Goal: Task Accomplishment & Management: Complete application form

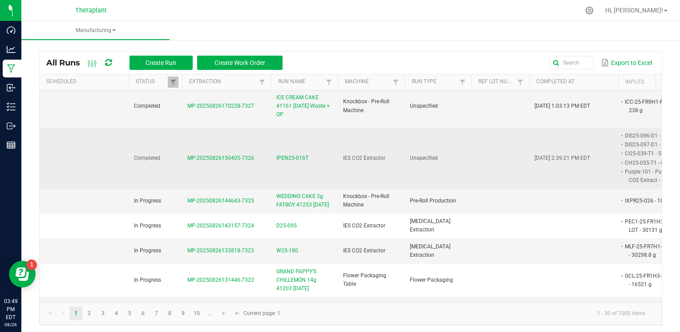
scroll to position [45, 0]
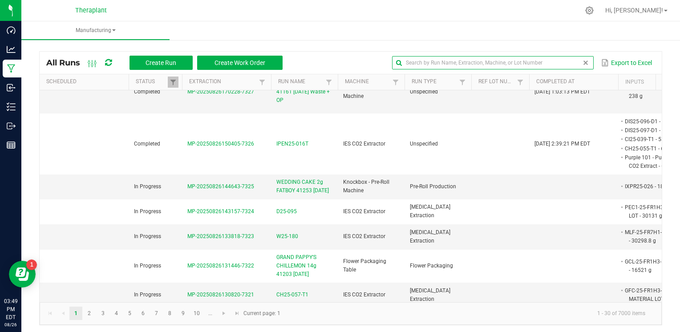
click at [562, 63] on input "text" at bounding box center [492, 62] width 201 height 13
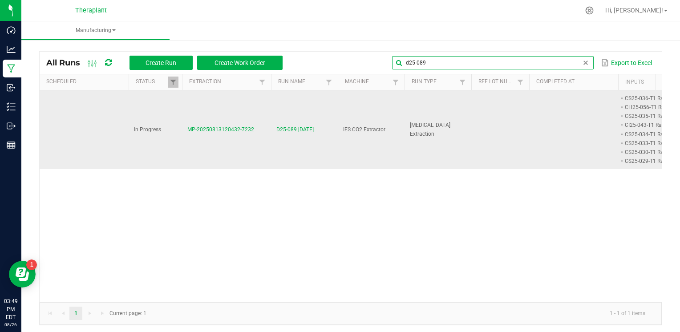
type input "d25-089"
click at [310, 128] on span "D25-089 08/13/25" at bounding box center [294, 130] width 37 height 8
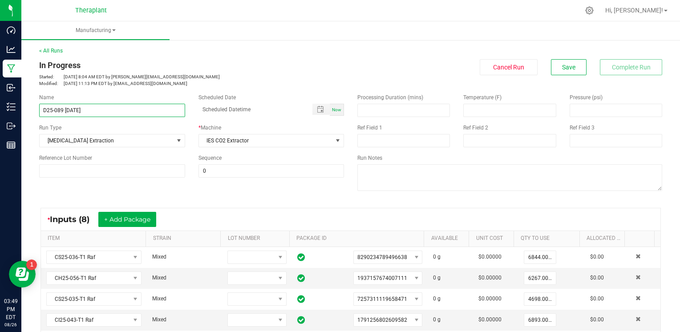
drag, startPoint x: 65, startPoint y: 108, endPoint x: 177, endPoint y: 111, distance: 112.7
click at [177, 111] on input "D25-089 08/13/25" at bounding box center [112, 110] width 146 height 13
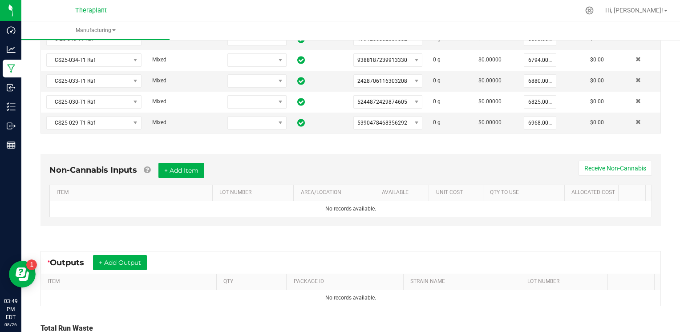
scroll to position [353, 0]
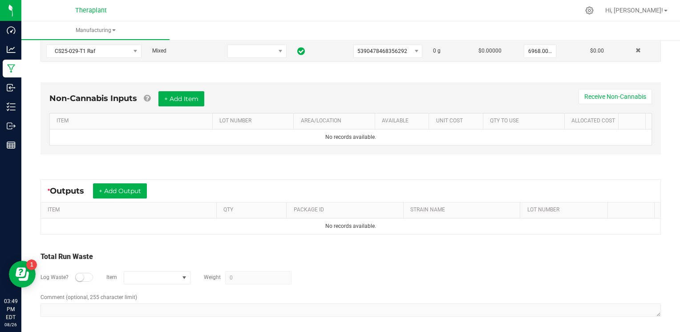
type input "D25-089"
click at [135, 189] on button "+ Add Output" at bounding box center [120, 190] width 54 height 15
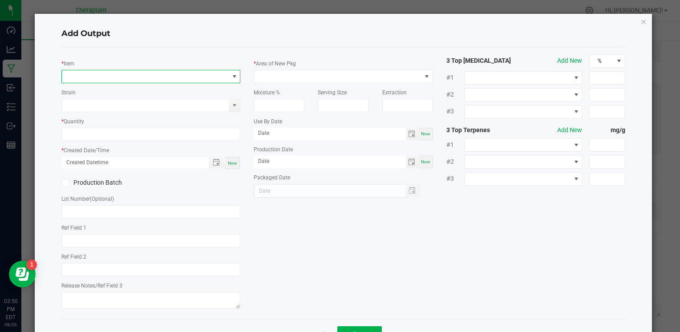
click at [106, 77] on span "NO DATA FOUND" at bounding box center [145, 76] width 167 height 12
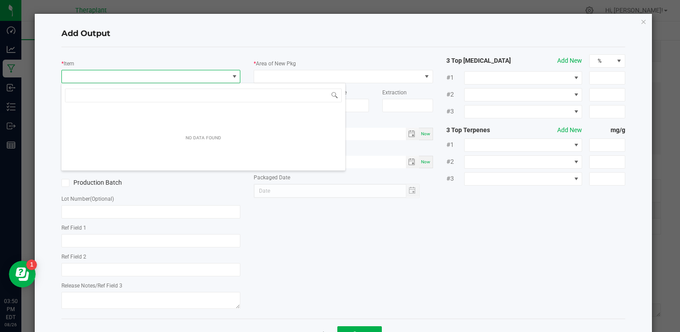
scroll to position [13, 177]
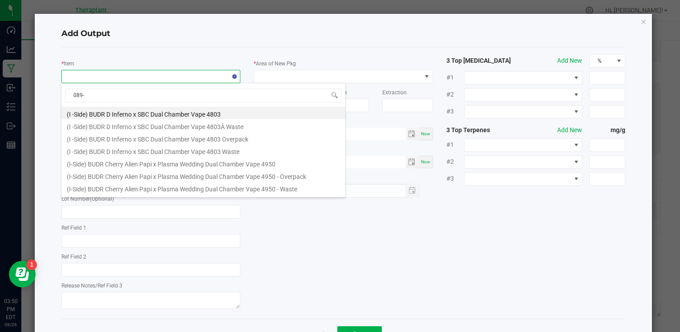
type input "089-C"
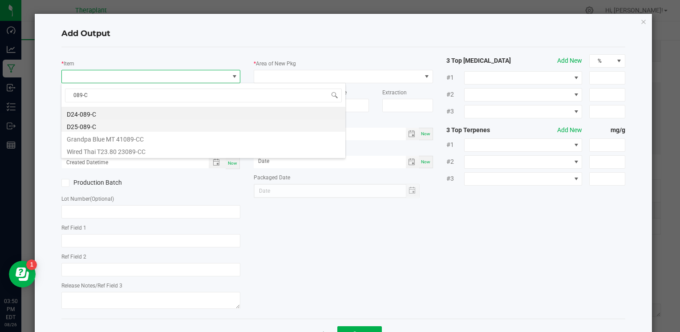
click at [88, 128] on li "D25-089-C" at bounding box center [203, 125] width 284 height 12
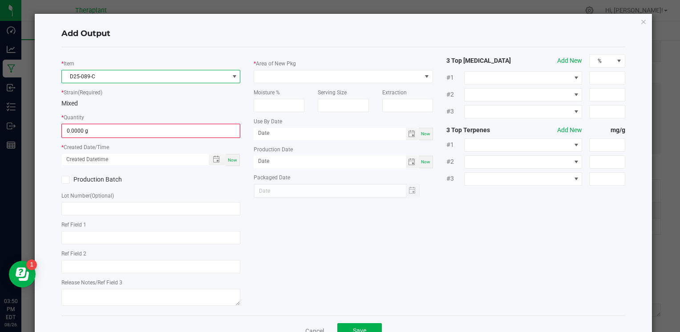
click at [93, 138] on kendo-numerictextbox "0.0000 g" at bounding box center [150, 131] width 179 height 14
click at [93, 128] on input "0" at bounding box center [150, 131] width 177 height 12
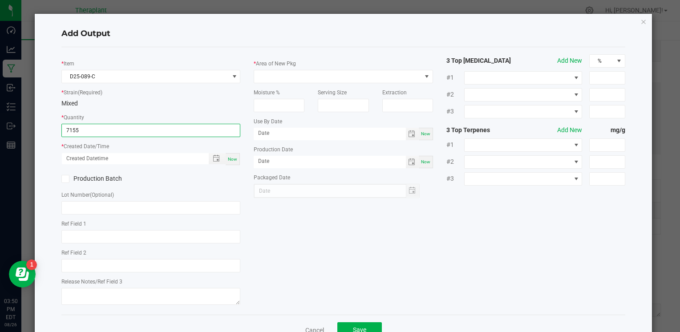
type input "7155.0000 g"
click at [230, 163] on div "Now" at bounding box center [233, 159] width 14 height 12
type input "08/26/2025 3:50 PM"
type input "[DATE]"
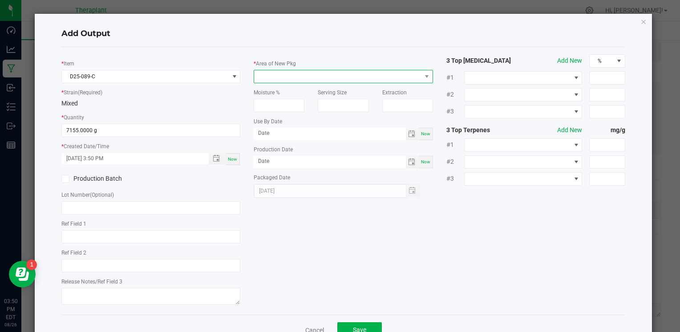
click at [339, 76] on span at bounding box center [337, 76] width 167 height 12
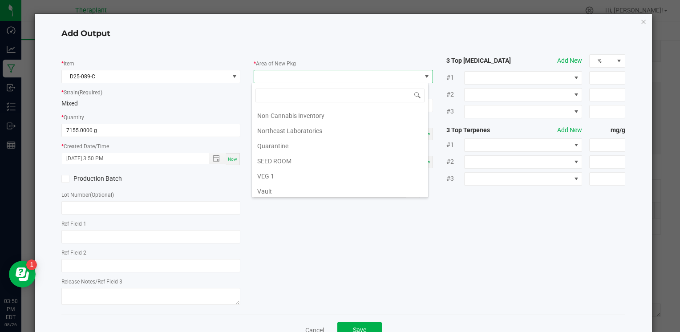
scroll to position [165, 0]
click at [271, 158] on li "Vault 2" at bounding box center [340, 161] width 176 height 15
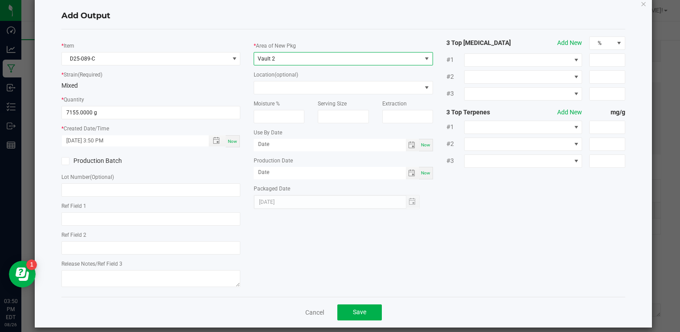
scroll to position [27, 0]
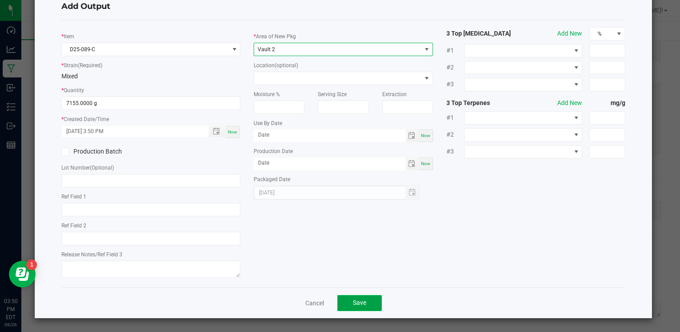
click at [343, 300] on button "Save" at bounding box center [359, 303] width 45 height 16
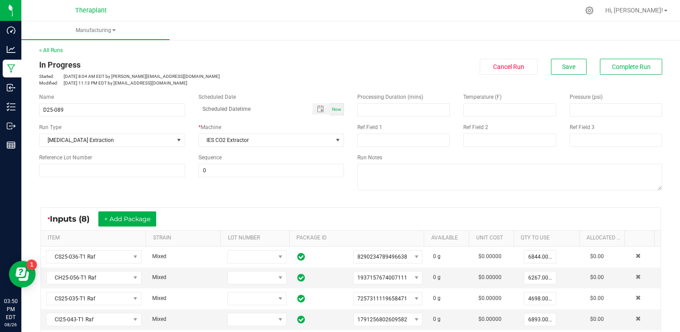
scroll to position [0, 0]
click at [622, 64] on span "Complete Run" at bounding box center [631, 67] width 39 height 7
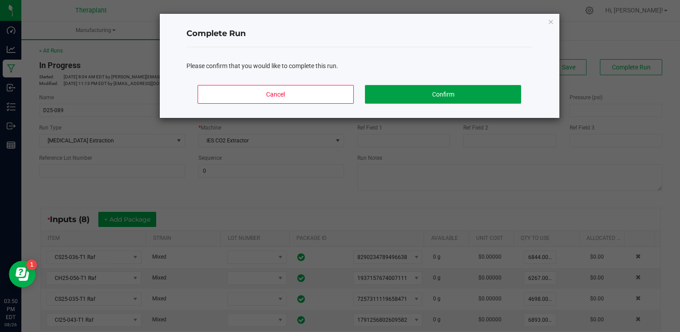
click at [489, 93] on button "Confirm" at bounding box center [443, 94] width 156 height 19
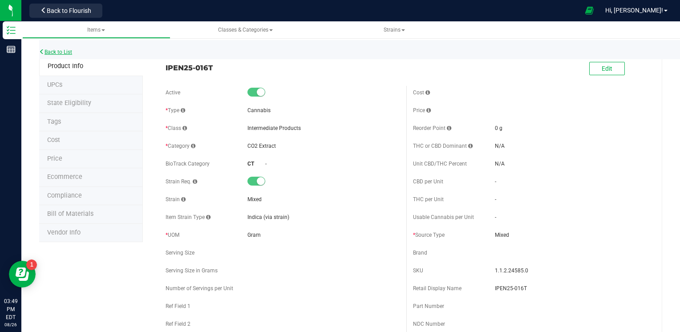
click at [67, 53] on link "Back to List" at bounding box center [55, 52] width 33 height 6
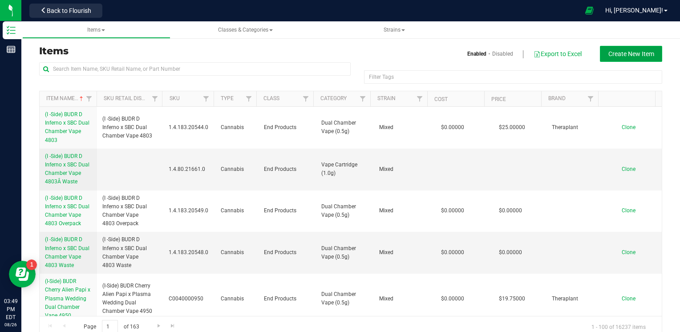
click at [627, 52] on span "Create New Item" at bounding box center [632, 53] width 46 height 7
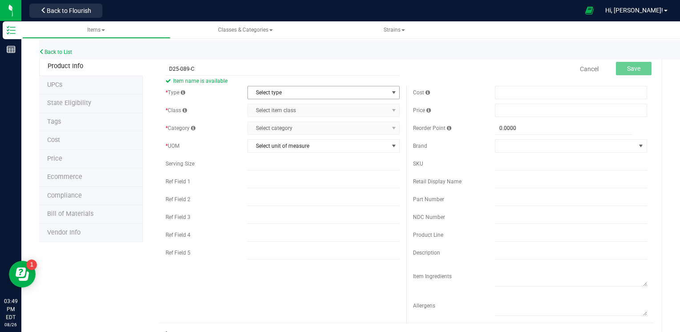
type input "D25-089-C"
click at [292, 90] on span "Select type" at bounding box center [318, 92] width 140 height 12
click at [272, 110] on li "Cannabis" at bounding box center [321, 107] width 150 height 13
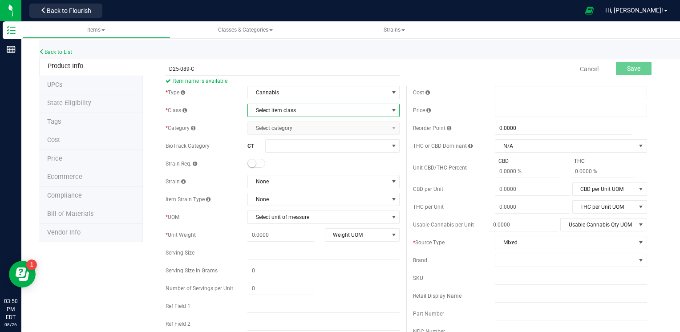
click at [271, 109] on span "Select item class" at bounding box center [318, 110] width 140 height 12
click at [272, 147] on li "Intermediate Products" at bounding box center [321, 152] width 150 height 13
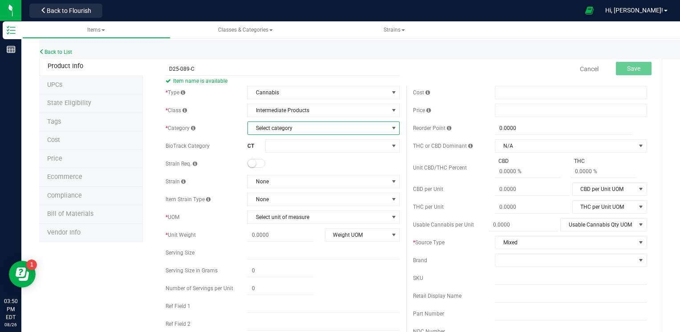
click at [274, 126] on span "Select category" at bounding box center [318, 128] width 140 height 12
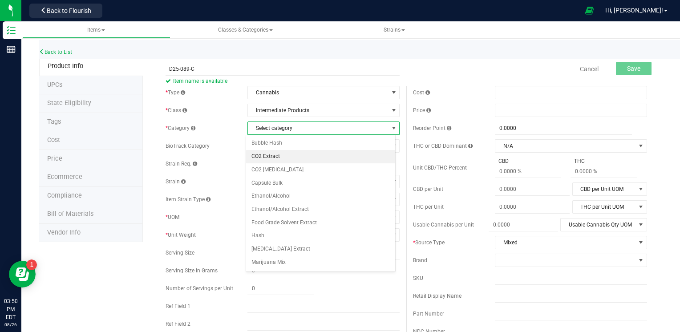
click at [271, 154] on li "CO2 Extract" at bounding box center [321, 156] width 150 height 13
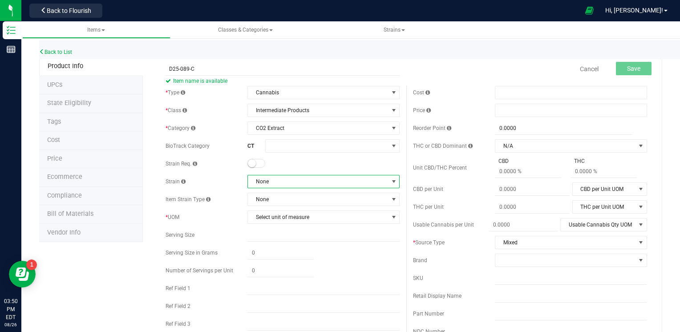
click at [272, 178] on span "None" at bounding box center [318, 181] width 140 height 12
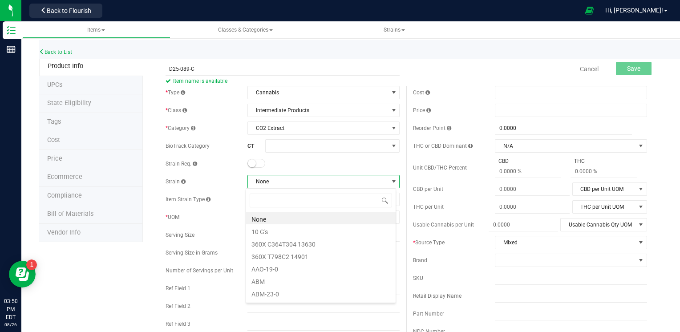
scroll to position [13, 150]
type input "MIX"
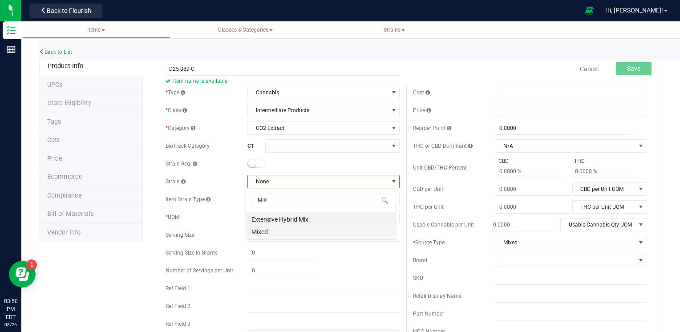
click at [269, 229] on li "Mixed" at bounding box center [321, 230] width 150 height 12
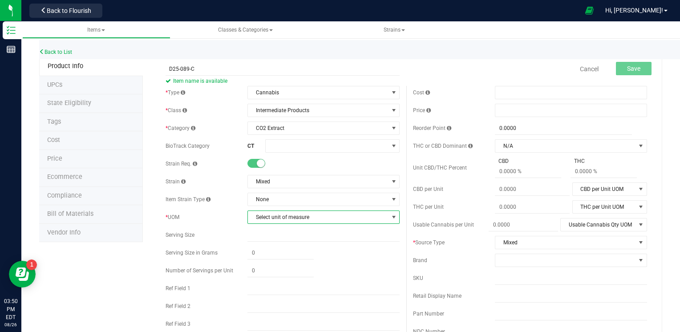
click at [269, 215] on span "Select unit of measure" at bounding box center [318, 217] width 140 height 12
click at [271, 93] on li "Gram" at bounding box center [321, 95] width 150 height 13
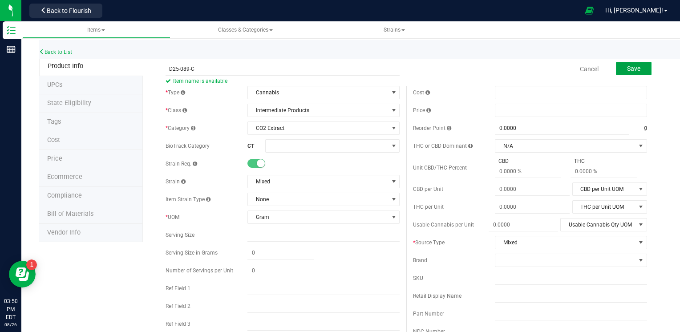
click at [627, 66] on span "Save" at bounding box center [633, 68] width 13 height 7
